Goal: Task Accomplishment & Management: Manage account settings

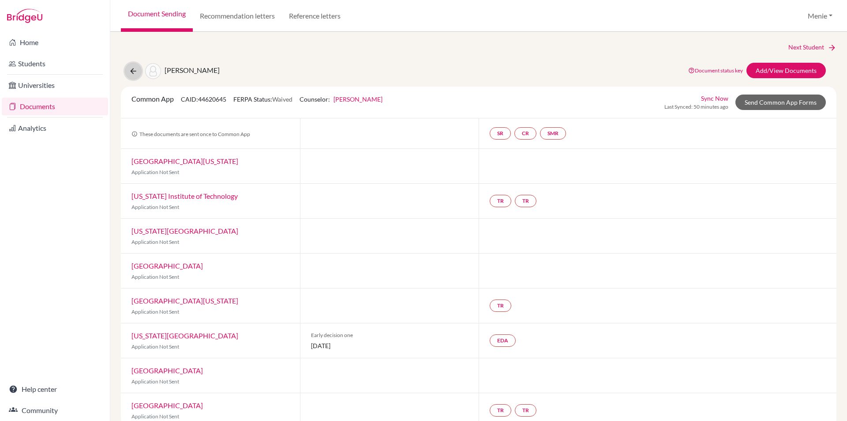
click at [136, 69] on icon at bounding box center [133, 71] width 9 height 9
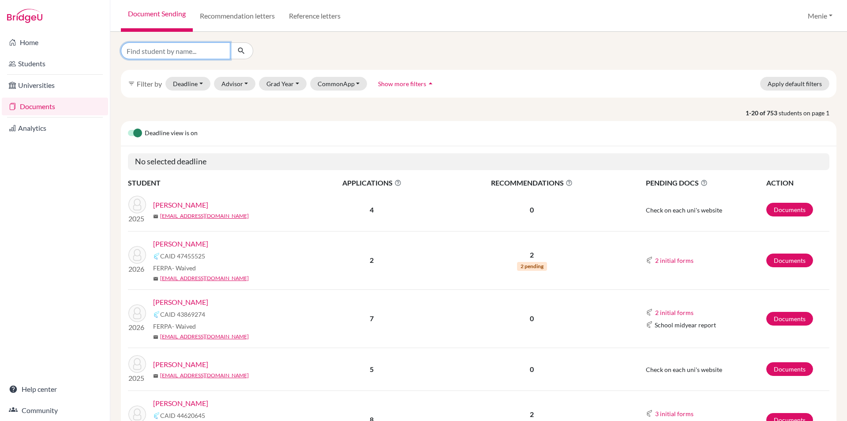
click at [188, 52] on input "Find student by name..." at bounding box center [175, 50] width 109 height 17
type input "sarim"
click button "submit" at bounding box center [241, 50] width 23 height 17
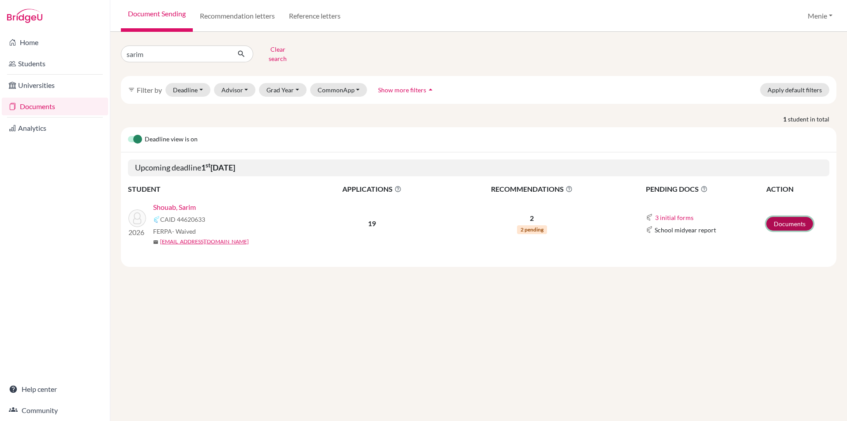
click at [798, 217] on link "Documents" at bounding box center [789, 224] width 47 height 14
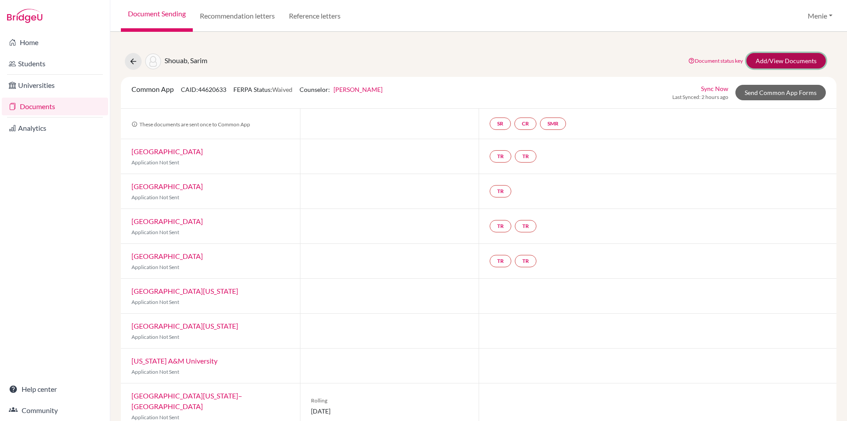
click at [766, 61] on link "Add/View Documents" at bounding box center [786, 60] width 79 height 15
